Goal: Transaction & Acquisition: Purchase product/service

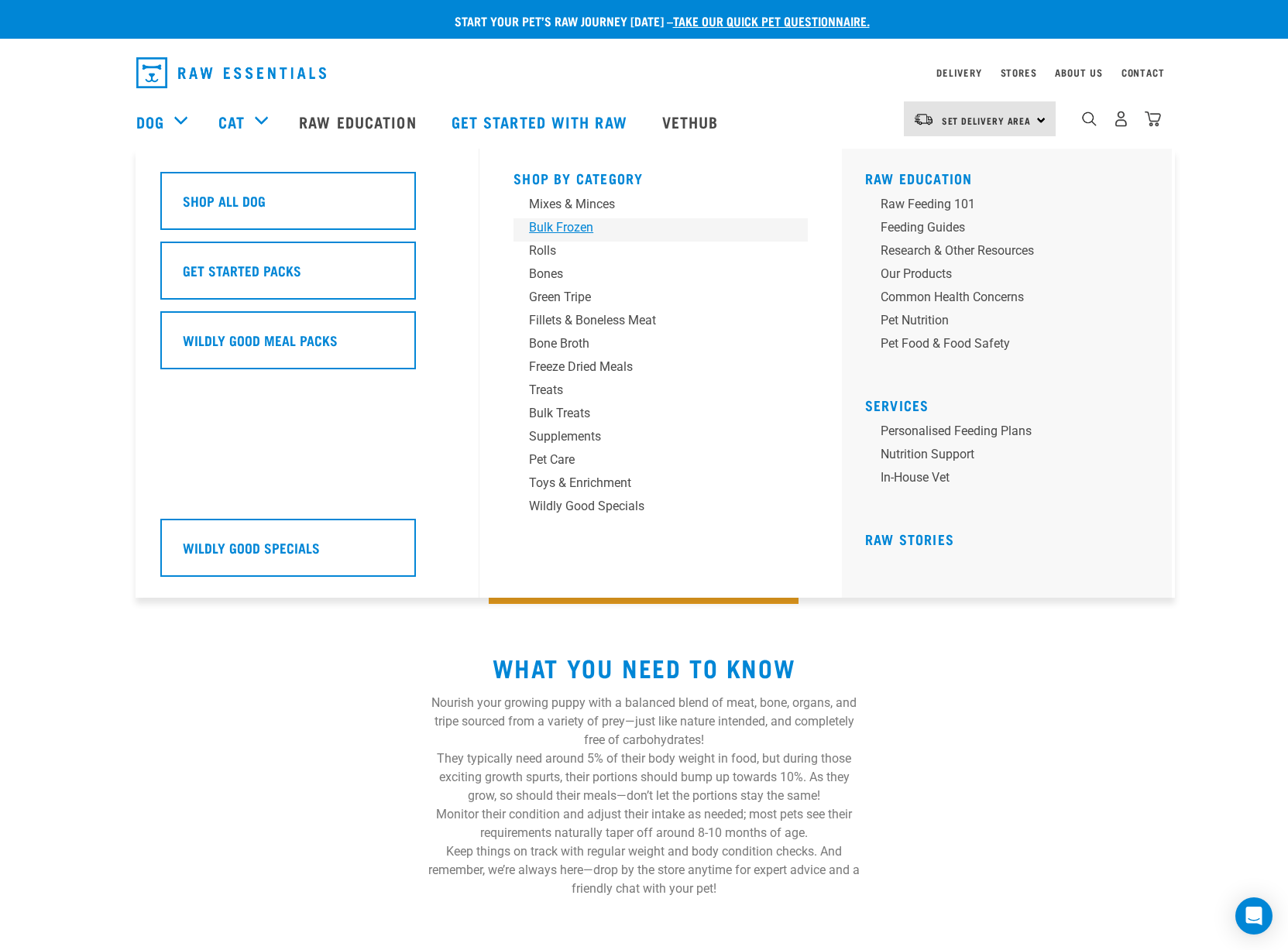
click at [565, 218] on div "Bulk Frozen" at bounding box center [649, 227] width 241 height 19
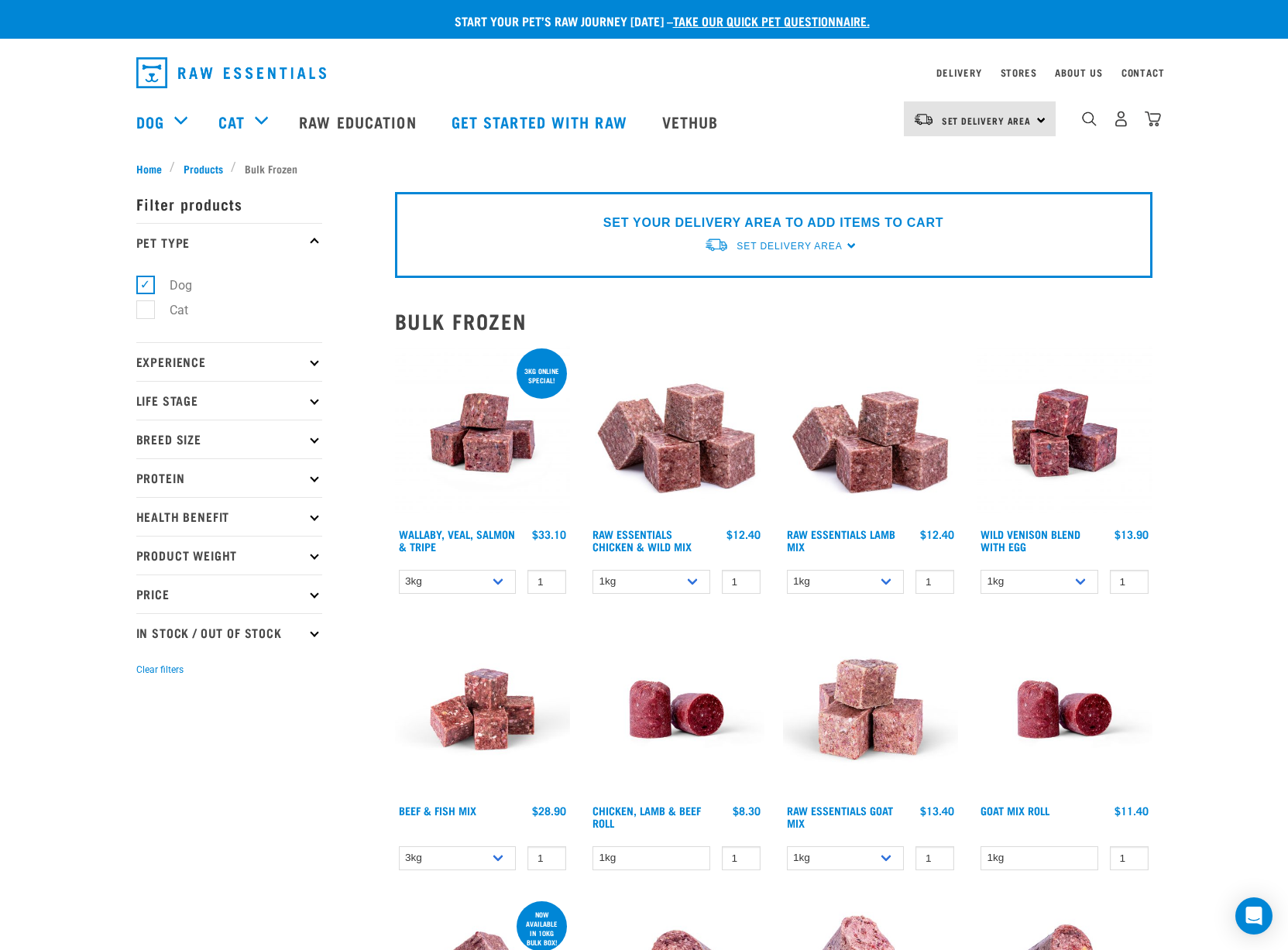
scroll to position [4, 0]
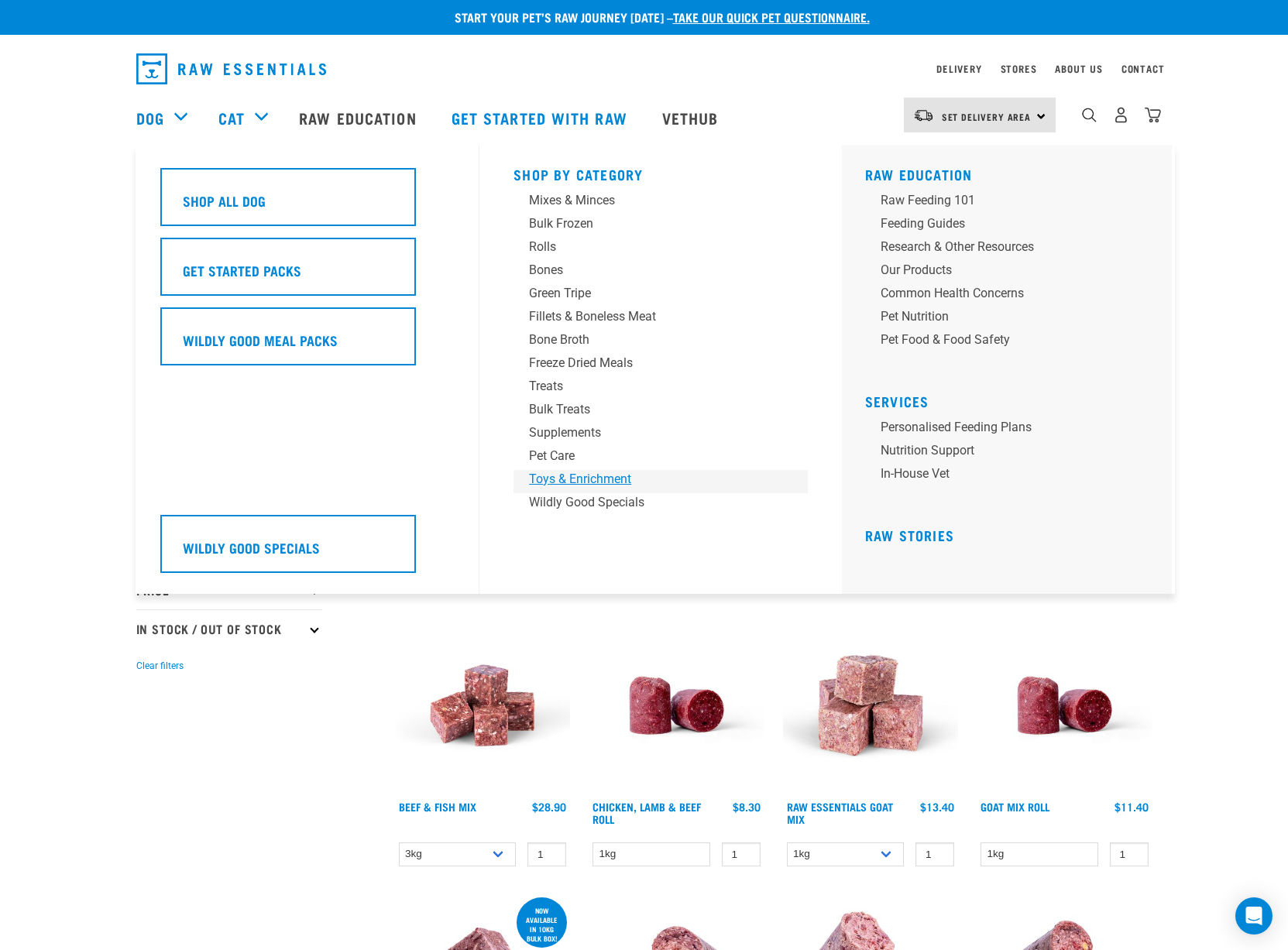
click at [520, 476] on link "Toys & Enrichment" at bounding box center [660, 482] width 294 height 23
click at [552, 476] on div "Toys & Enrichment" at bounding box center [649, 480] width 241 height 19
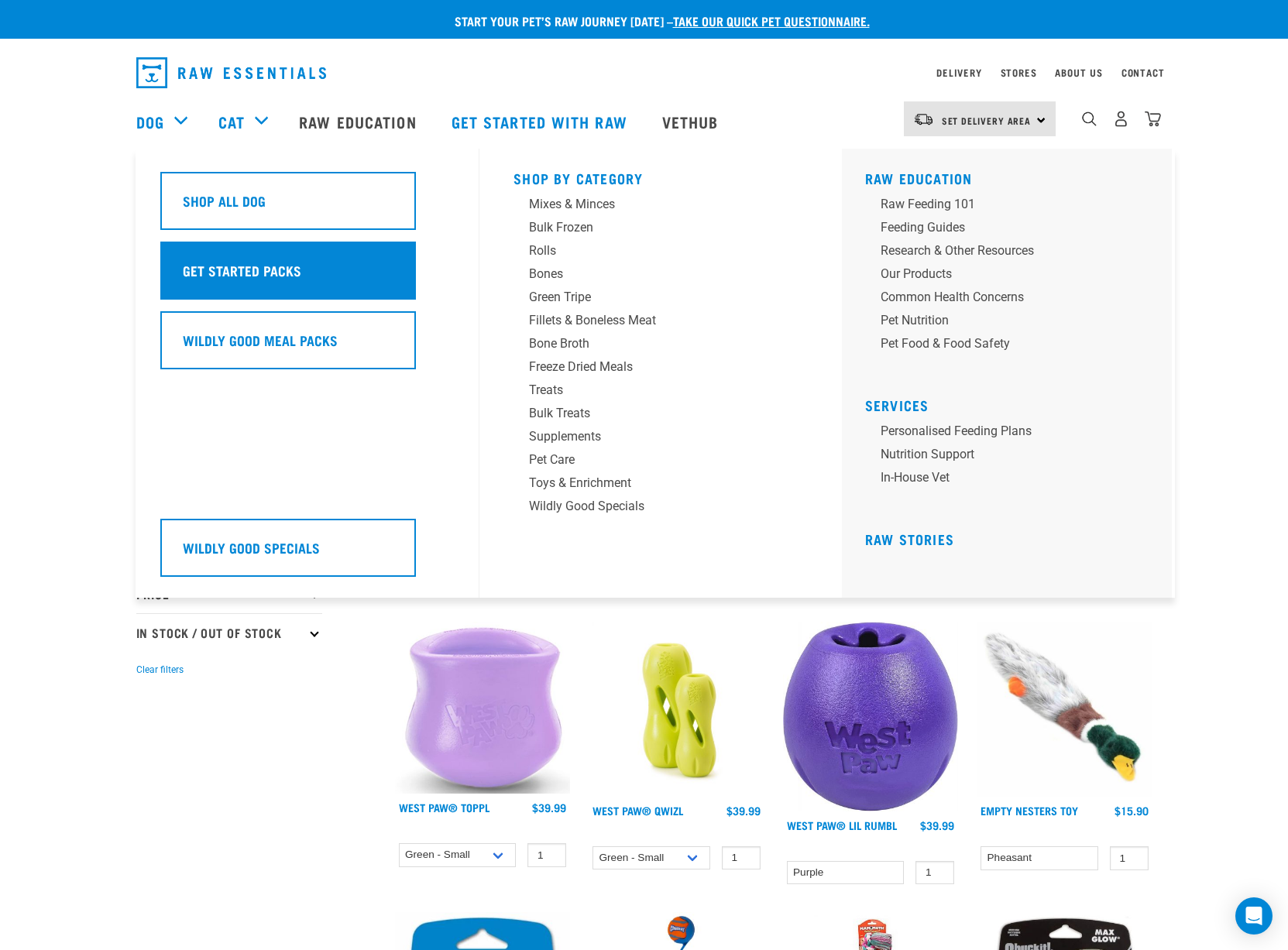
click at [215, 270] on div "Get Started Packs" at bounding box center [288, 270] width 255 height 58
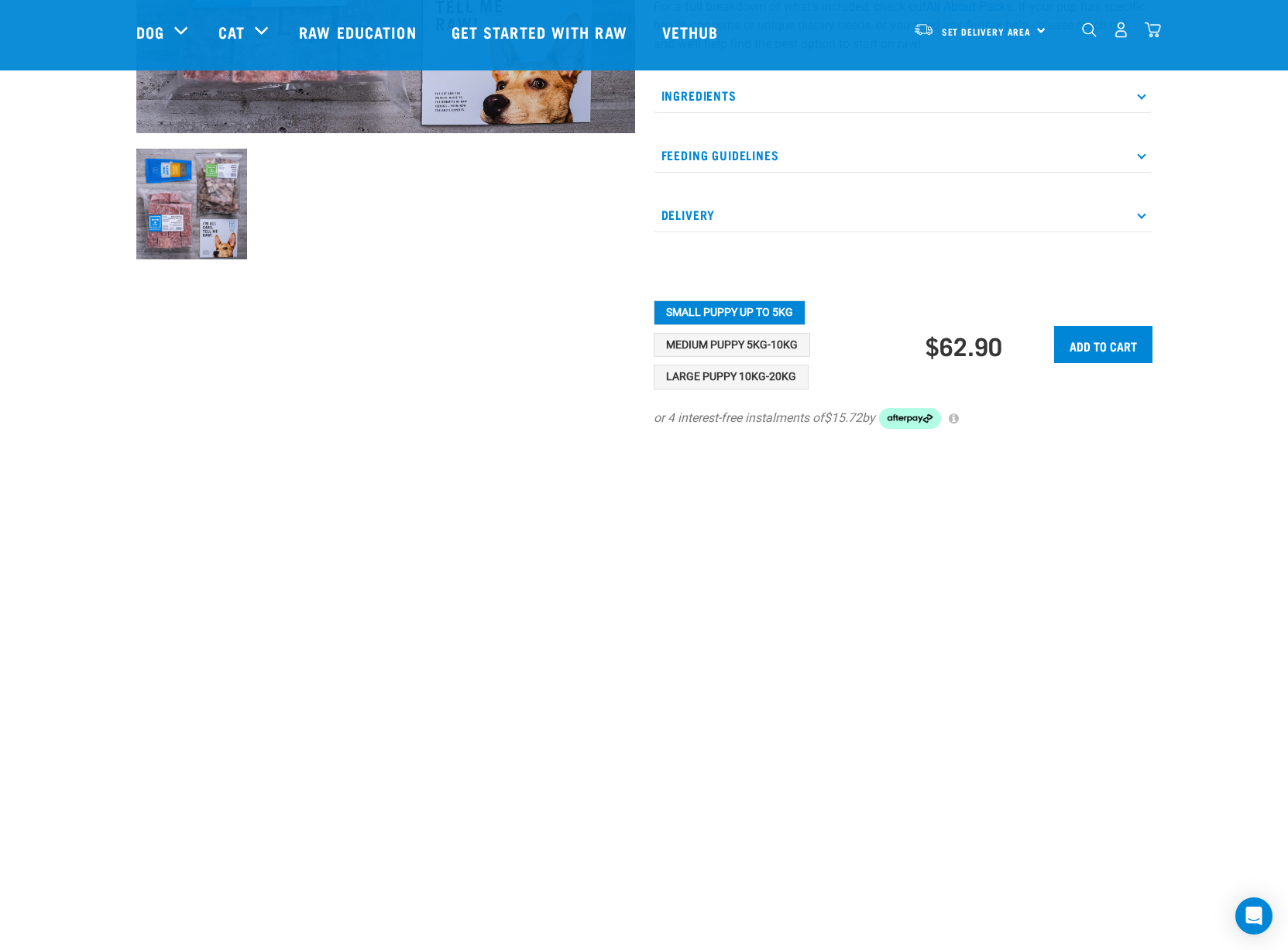
scroll to position [6, 0]
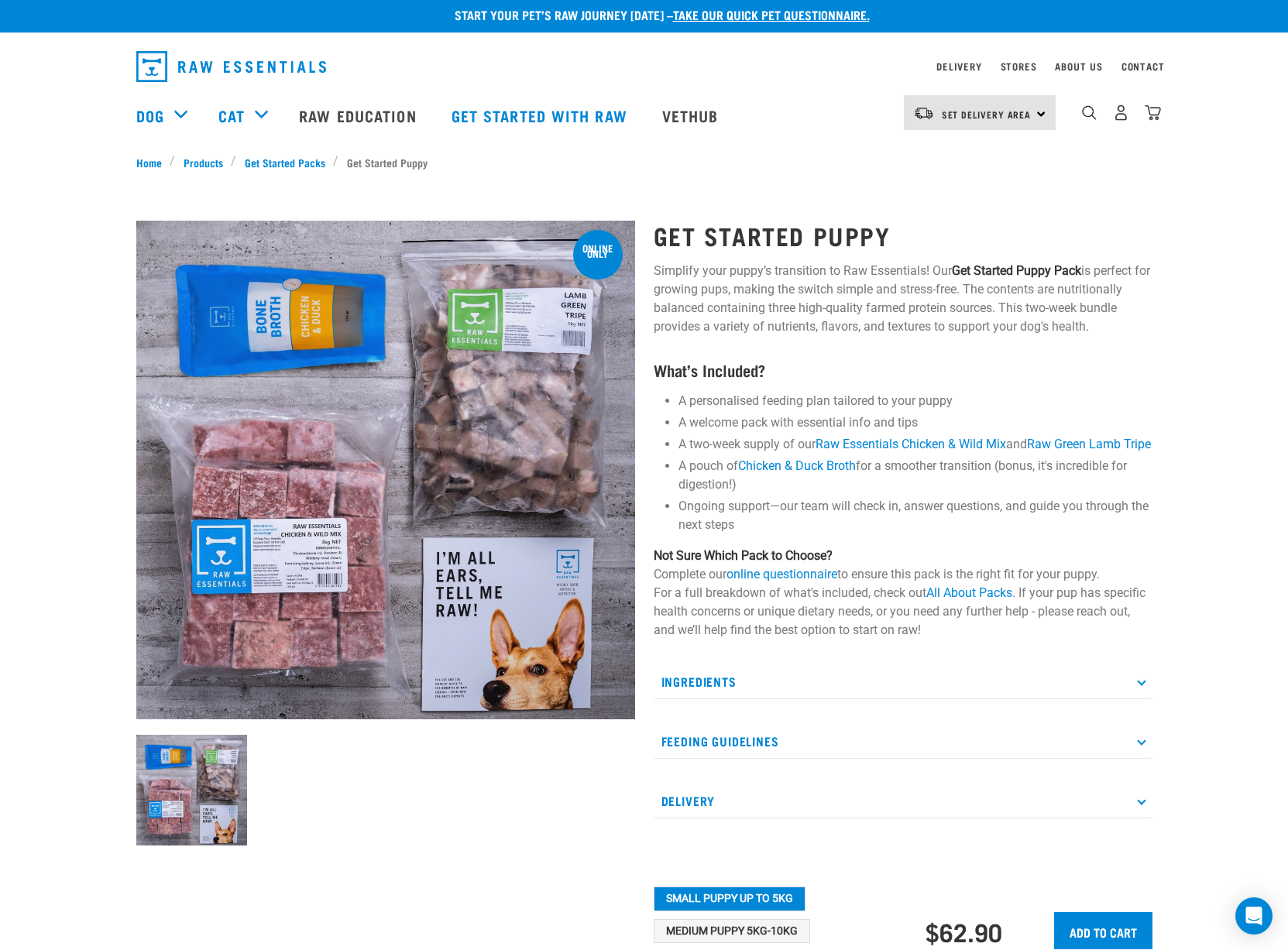
click at [808, 699] on p "Ingredients" at bounding box center [902, 681] width 499 height 35
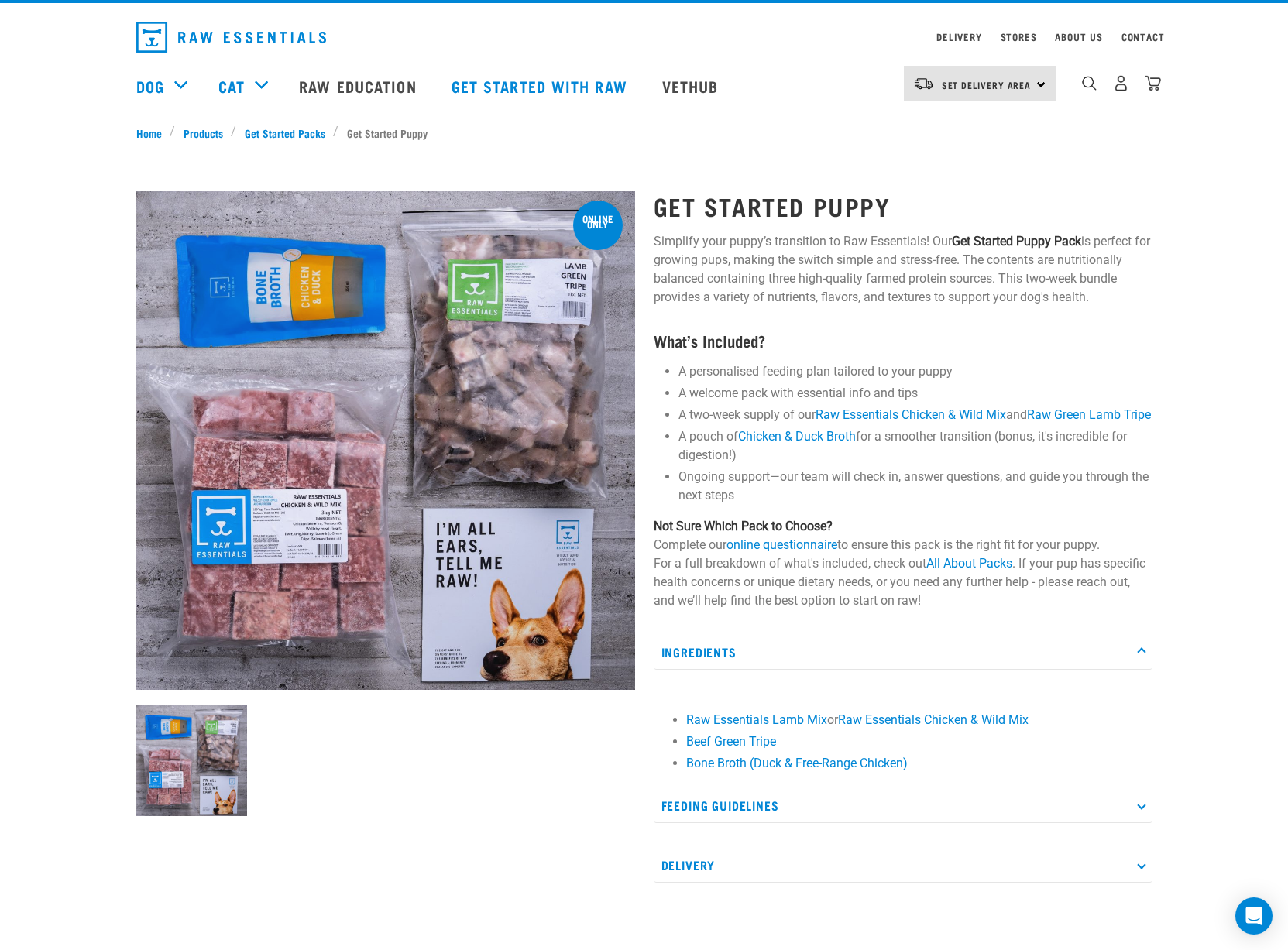
scroll to position [103, 0]
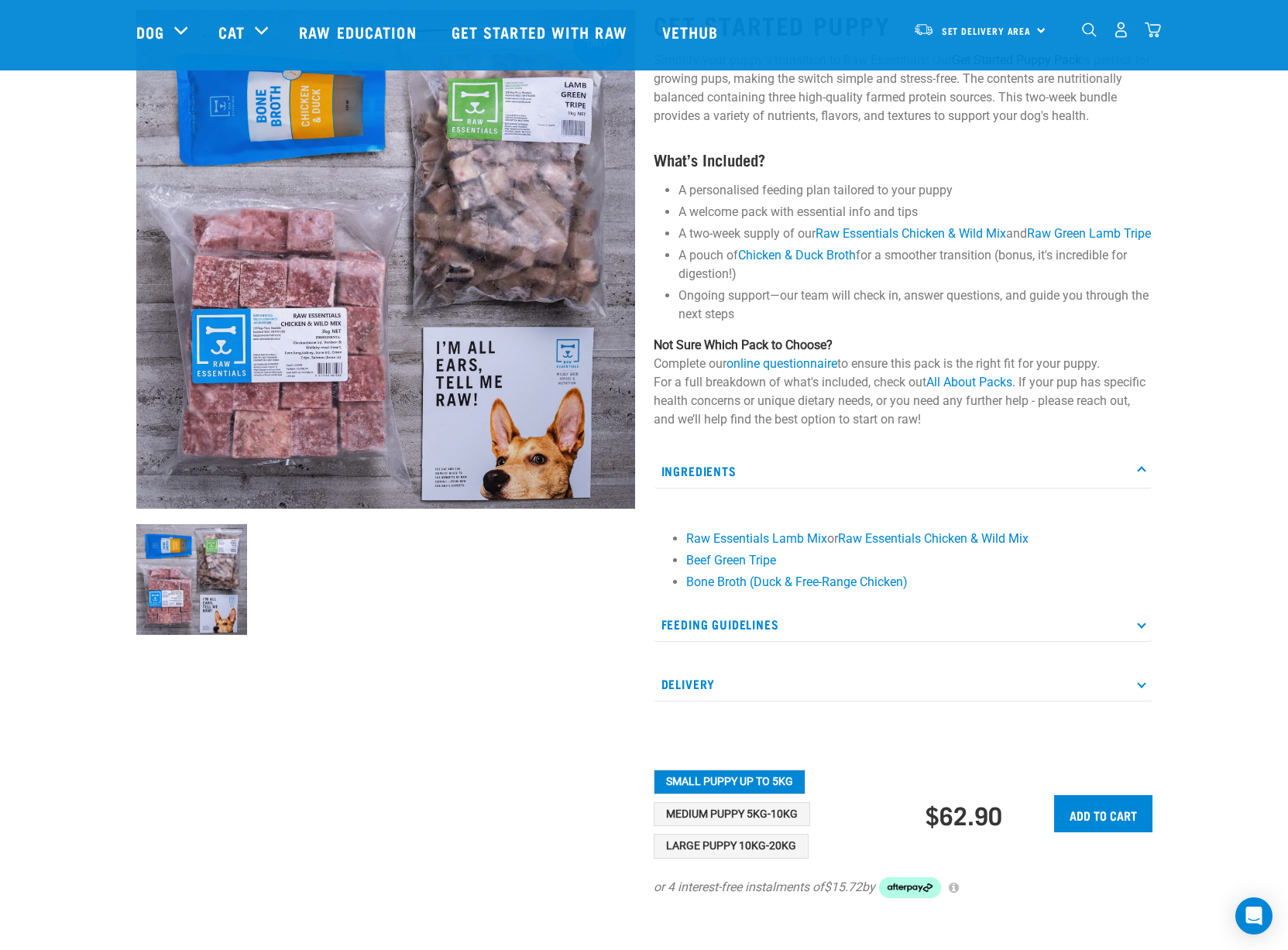
click at [728, 642] on p "Feeding Guidelines" at bounding box center [902, 624] width 499 height 35
